Goal: Information Seeking & Learning: Learn about a topic

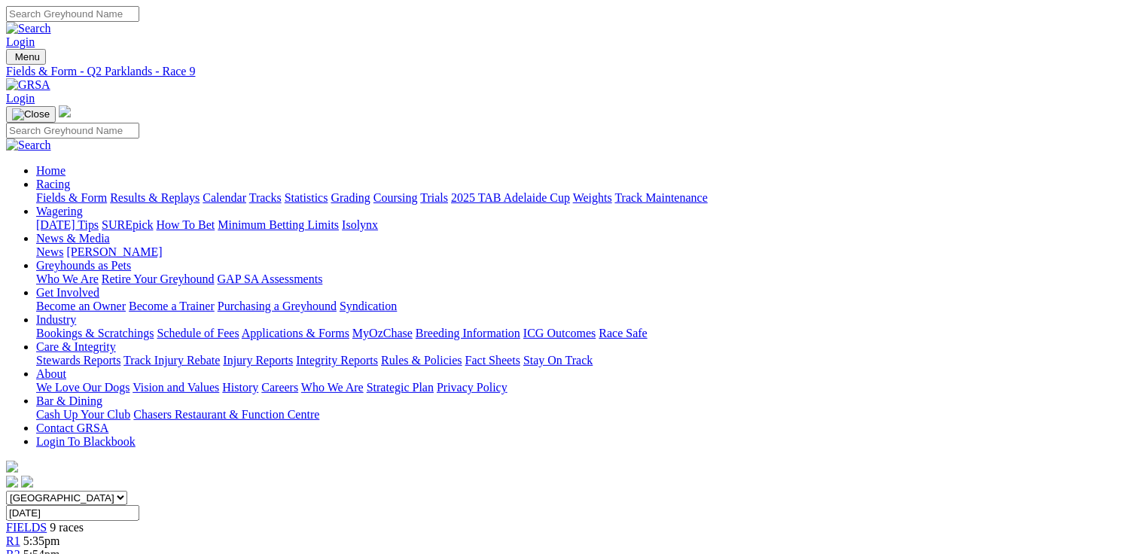
click at [87, 191] on link "Fields & Form" at bounding box center [71, 197] width 71 height 13
click at [127, 491] on select "South Australia New South Wales Northern Territory Queensland Tasmania Victoria…" at bounding box center [66, 498] width 121 height 14
select select "QLD"
click at [102, 491] on select "South Australia New South Wales Northern Territory Queensland Tasmania Victoria…" at bounding box center [66, 498] width 121 height 14
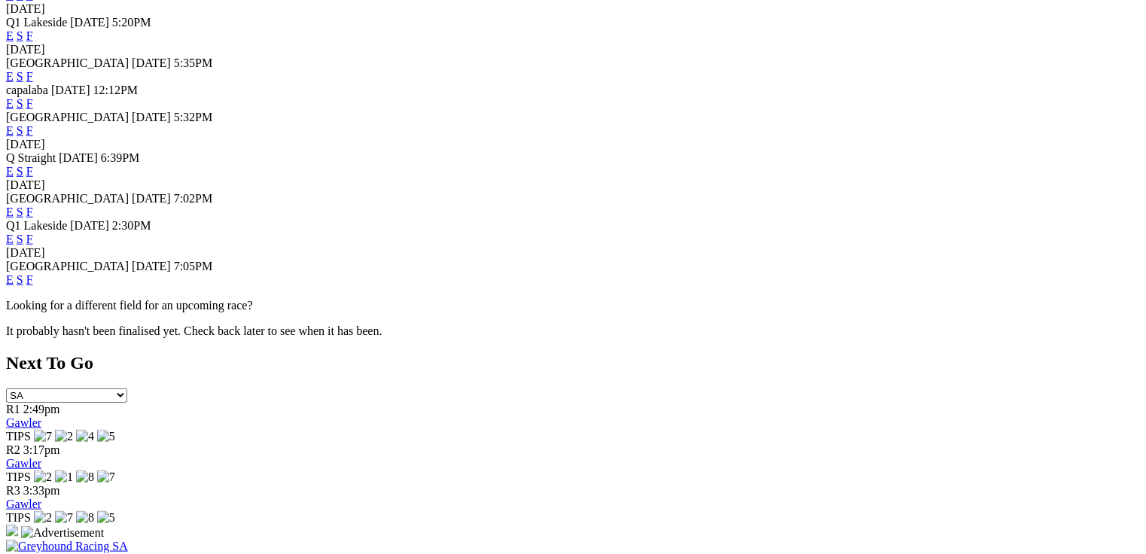
scroll to position [602, 0]
click at [14, 243] on link "E" at bounding box center [10, 236] width 8 height 13
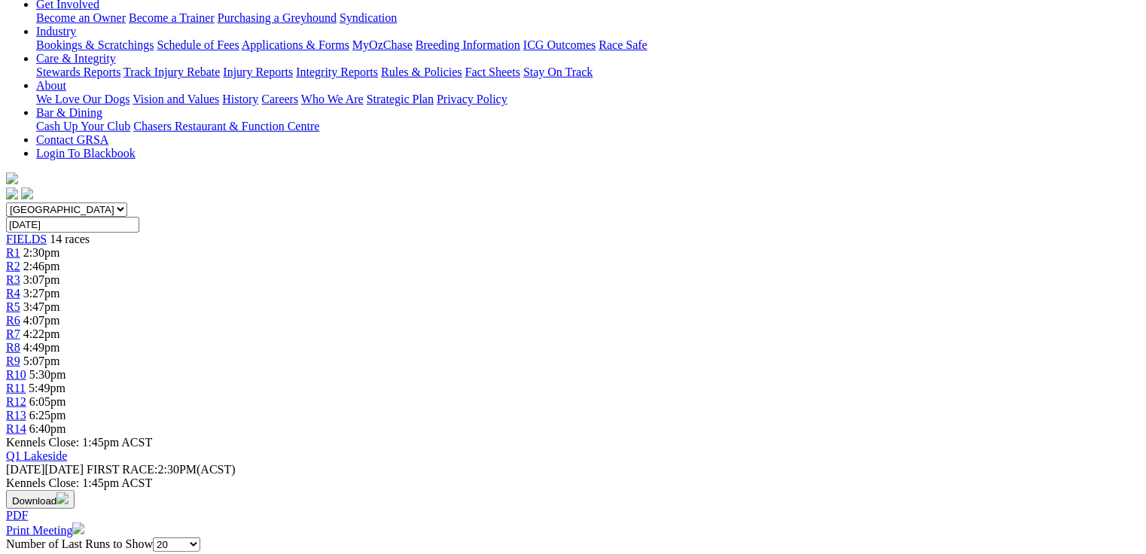
scroll to position [361, 0]
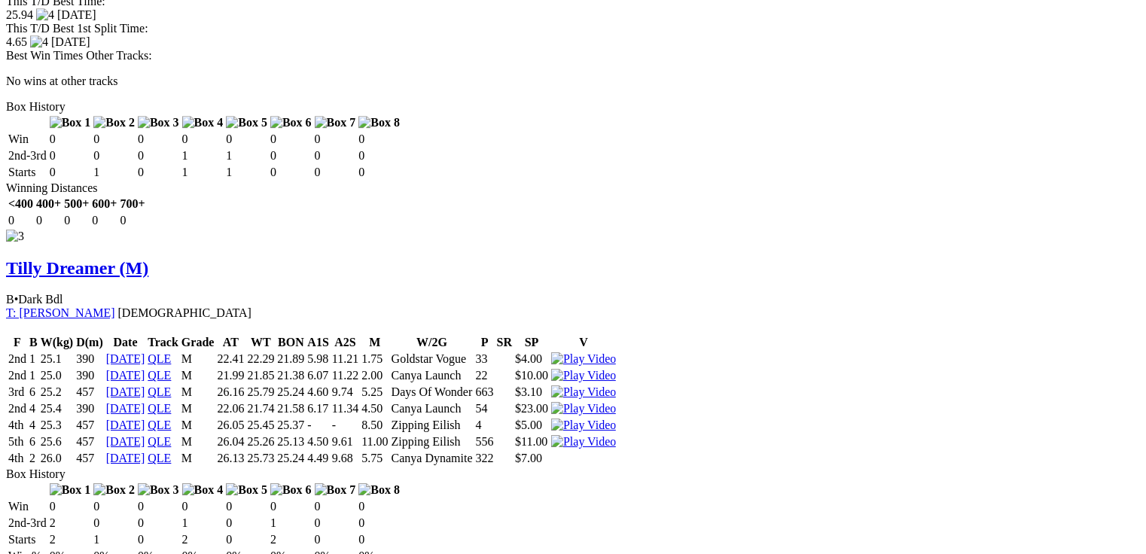
scroll to position [2168, 0]
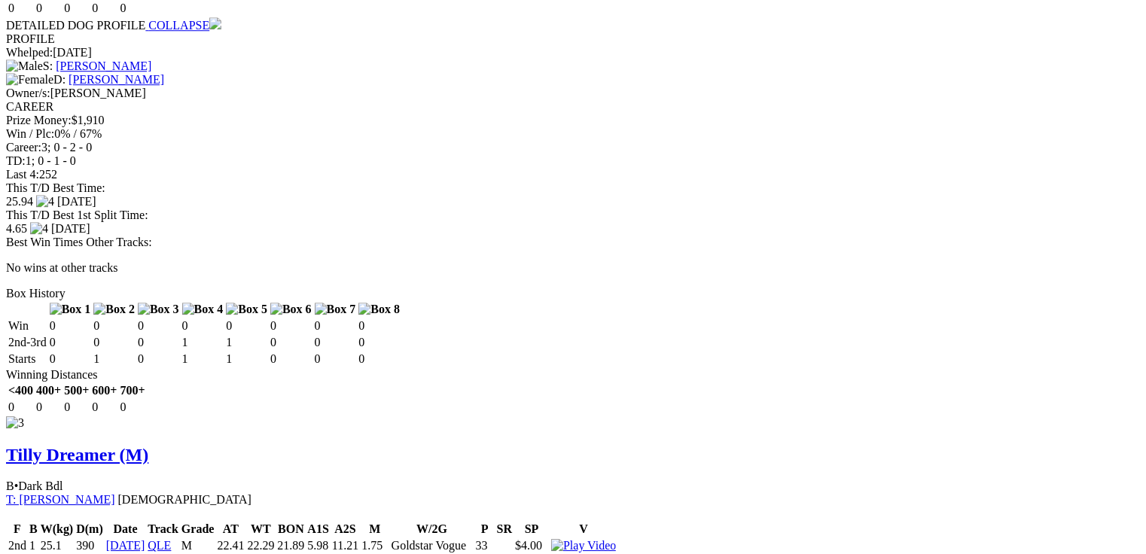
drag, startPoint x: 455, startPoint y: 185, endPoint x: 480, endPoint y: 187, distance: 25.7
drag, startPoint x: 455, startPoint y: 187, endPoint x: 474, endPoint y: 190, distance: 19.1
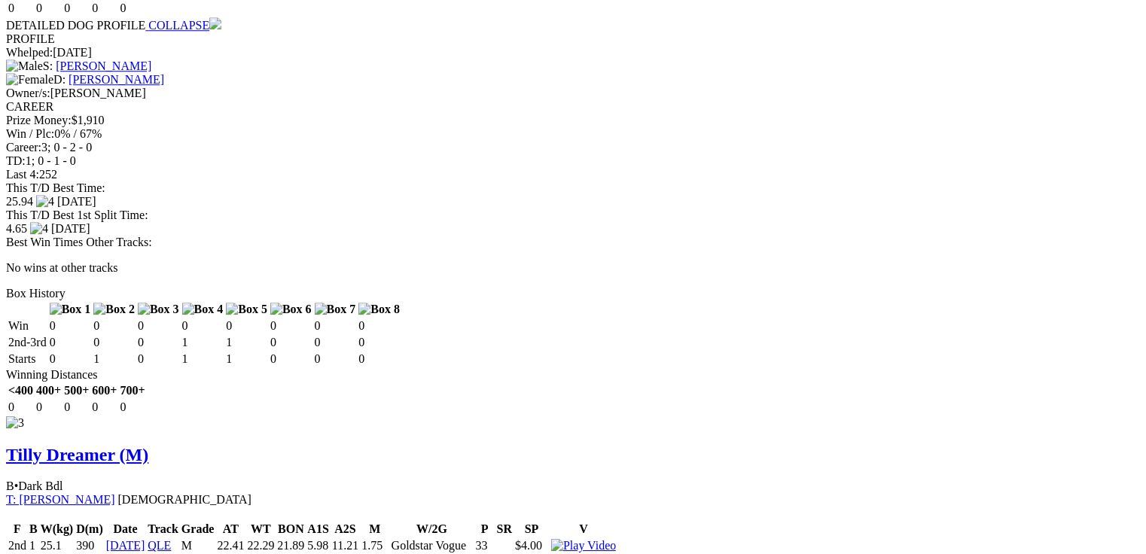
drag, startPoint x: 458, startPoint y: 188, endPoint x: 479, endPoint y: 193, distance: 21.6
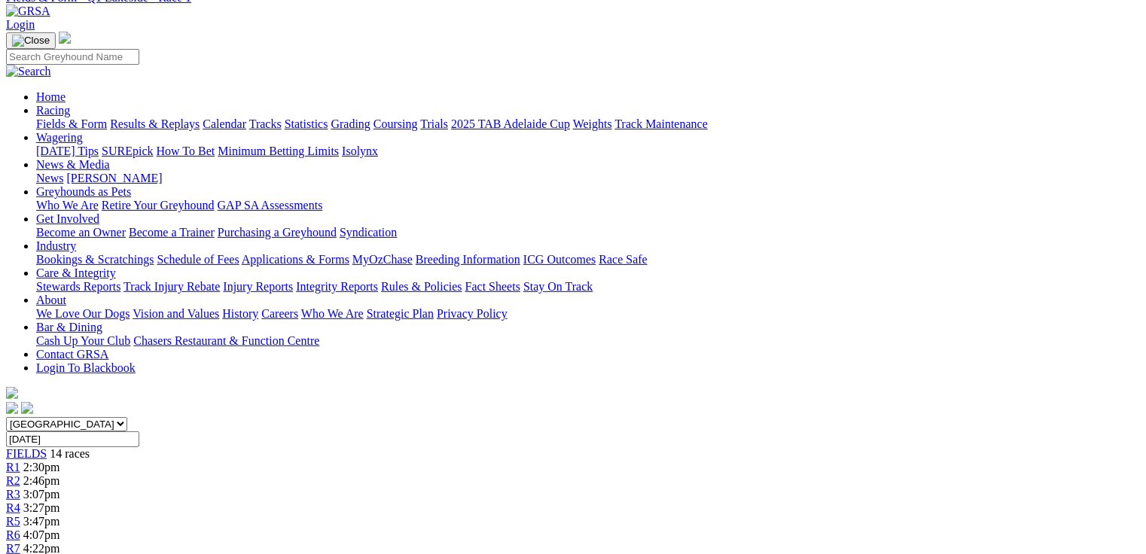
scroll to position [0, 0]
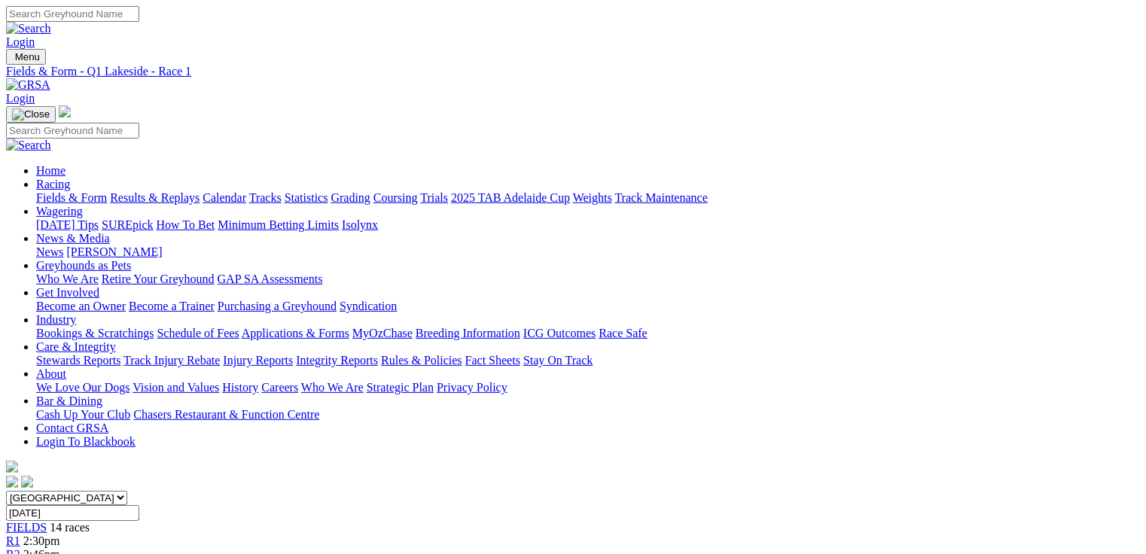
click at [271, 548] on div "R2 2:46pm" at bounding box center [573, 555] width 1134 height 14
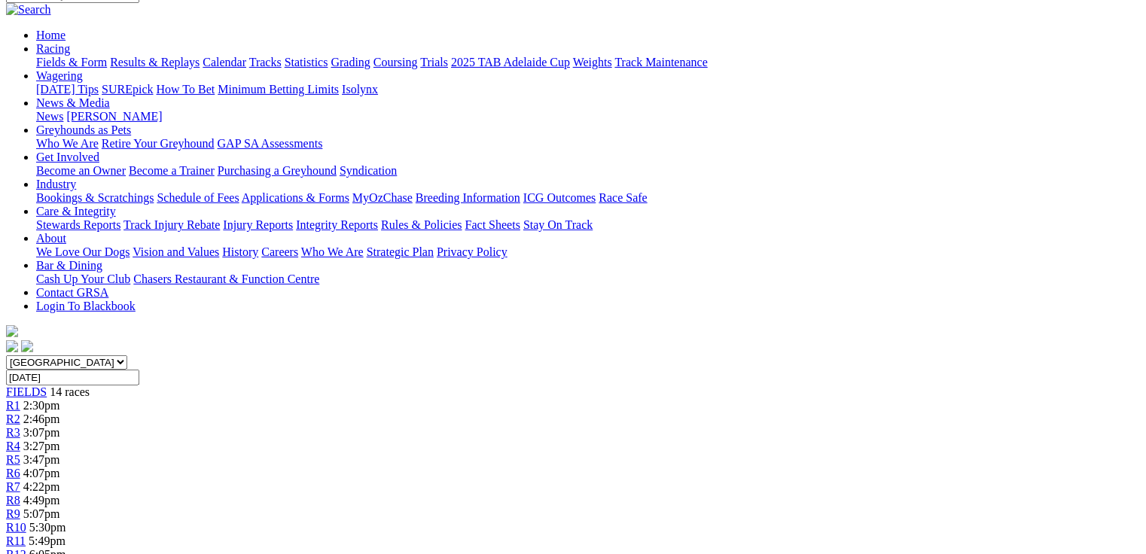
scroll to position [361, 0]
